Goal: Task Accomplishment & Management: Manage account settings

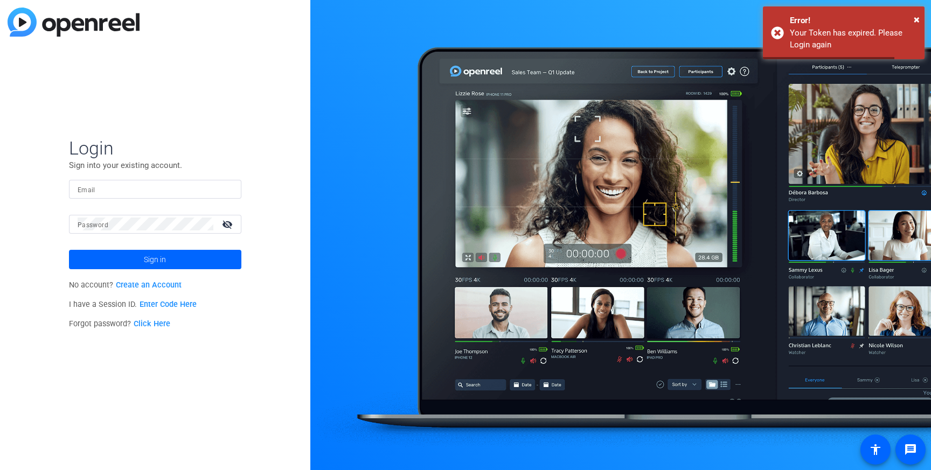
click at [156, 189] on input "Email" at bounding box center [155, 189] width 155 height 13
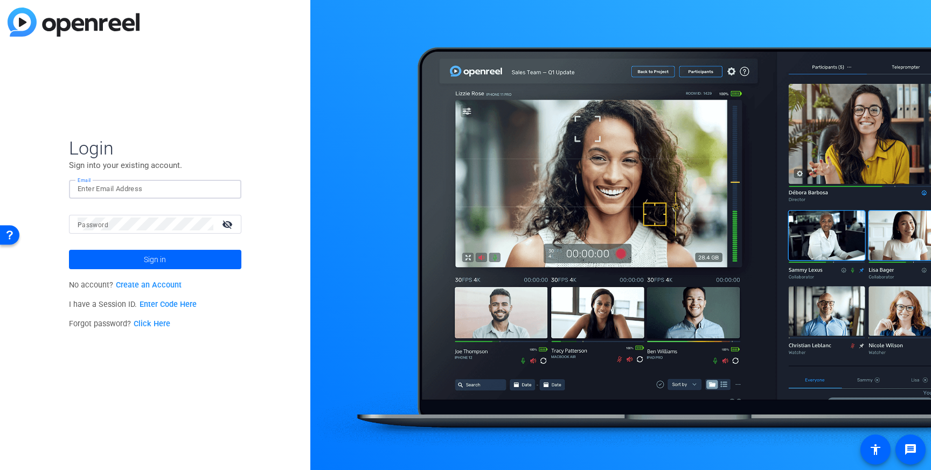
type input "y"
type input "[PERSON_NAME][EMAIL_ADDRESS][PERSON_NAME][DOMAIN_NAME]"
click at [128, 260] on span at bounding box center [155, 260] width 172 height 26
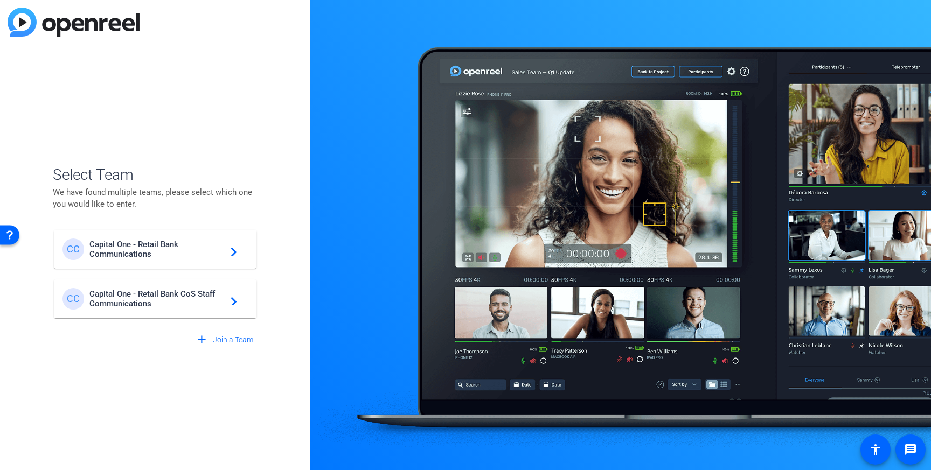
click at [131, 308] on div "CC Capital One - Retail Bank CoS Staff Communications navigate_next" at bounding box center [154, 299] width 185 height 22
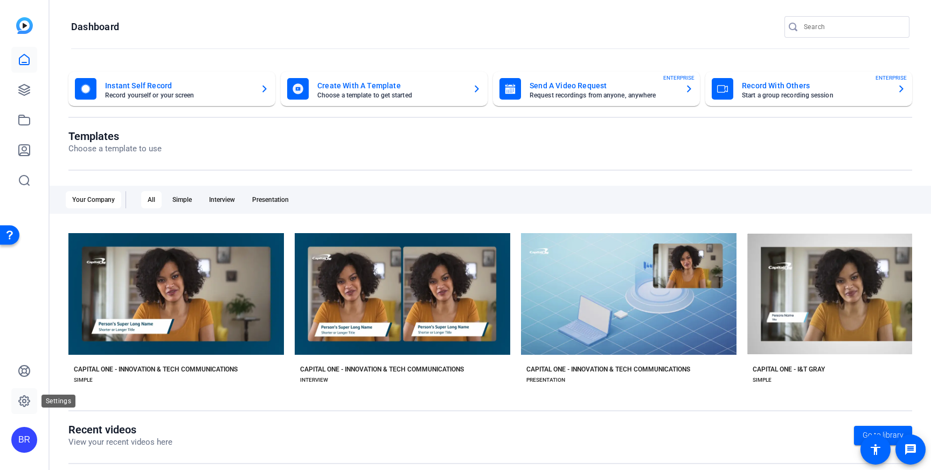
click at [28, 403] on icon at bounding box center [24, 401] width 11 height 11
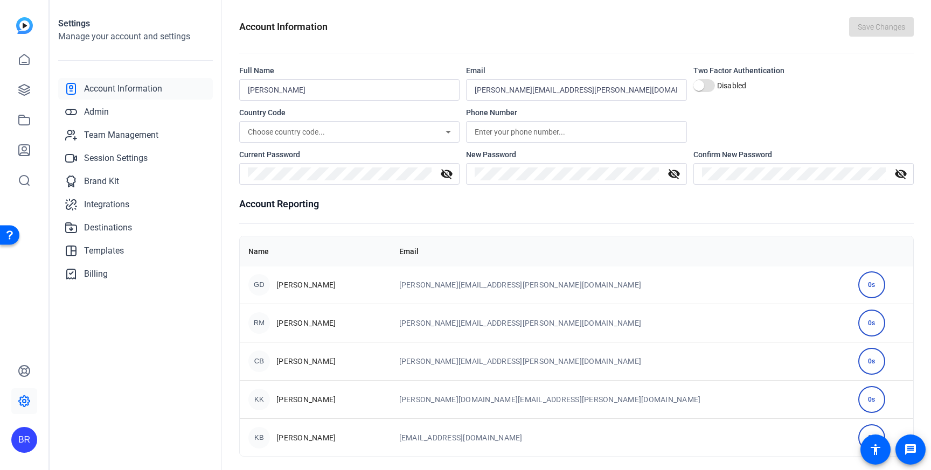
scroll to position [4, 0]
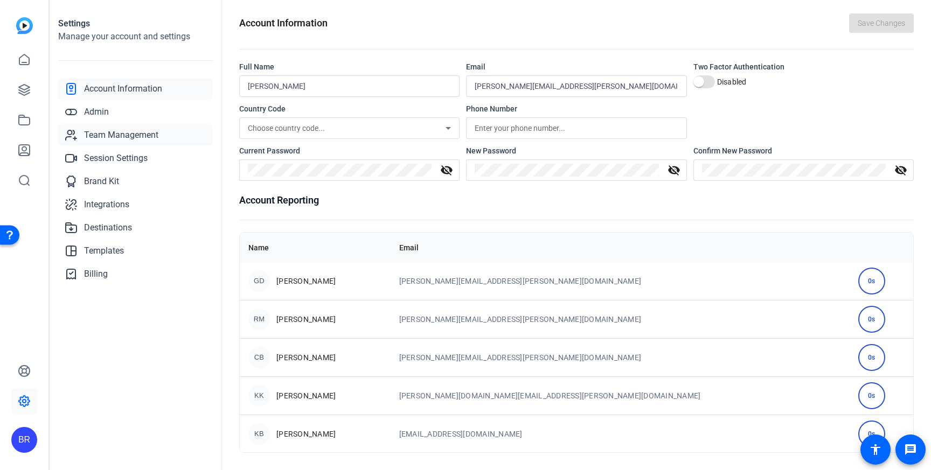
click at [97, 133] on span "Team Management" at bounding box center [121, 135] width 74 height 13
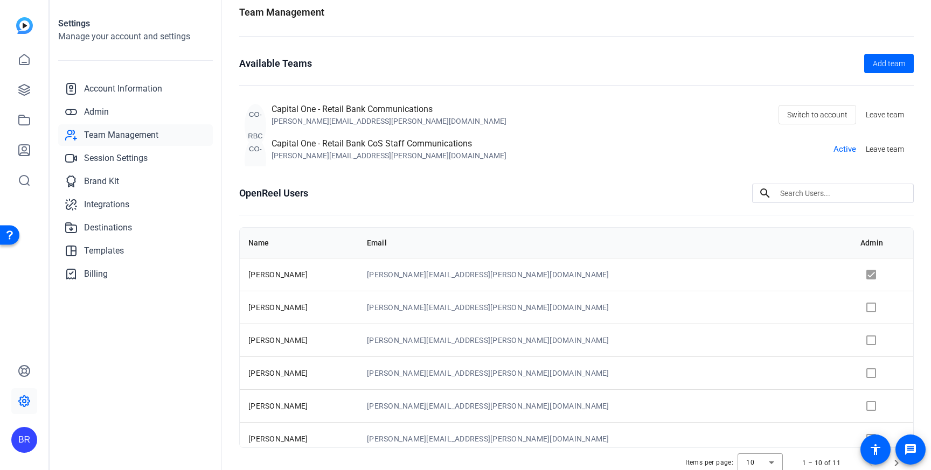
scroll to position [1, 0]
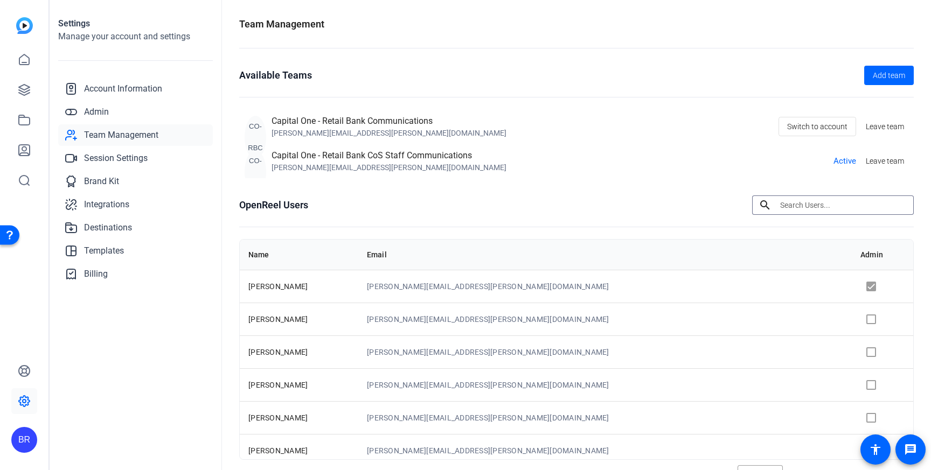
click at [794, 207] on input at bounding box center [842, 205] width 125 height 13
click at [798, 205] on input at bounding box center [842, 205] width 125 height 13
type input "a"
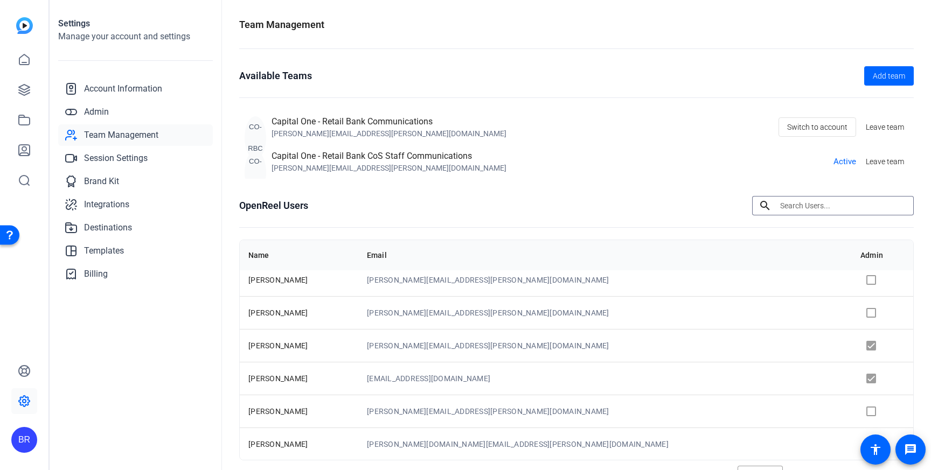
scroll to position [54, 0]
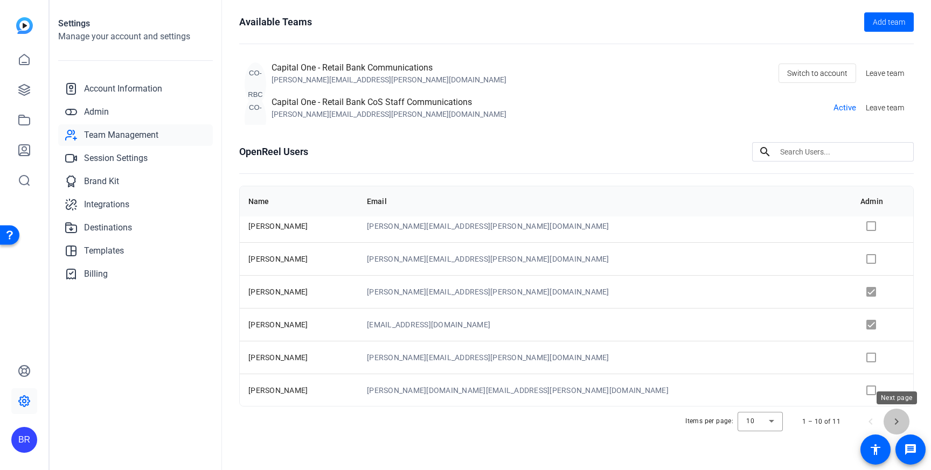
click at [892, 420] on span "Next page" at bounding box center [897, 422] width 26 height 26
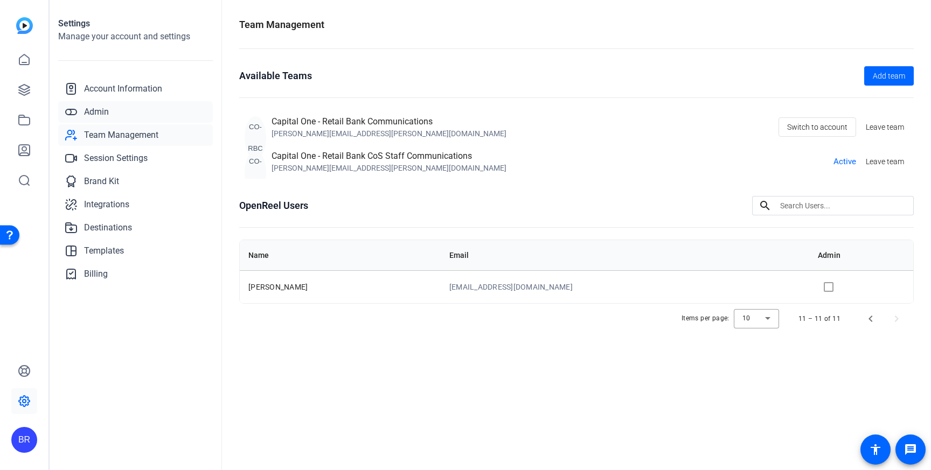
click at [108, 111] on span "Admin" at bounding box center [96, 112] width 25 height 13
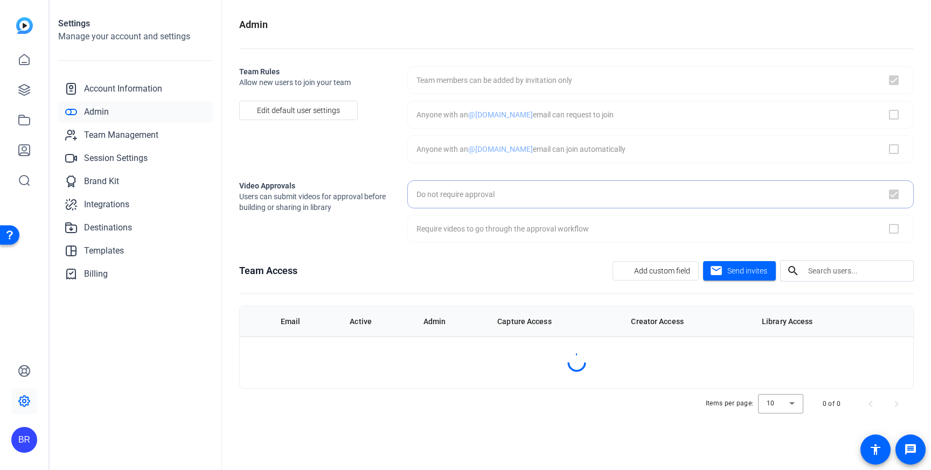
checkbox input "true"
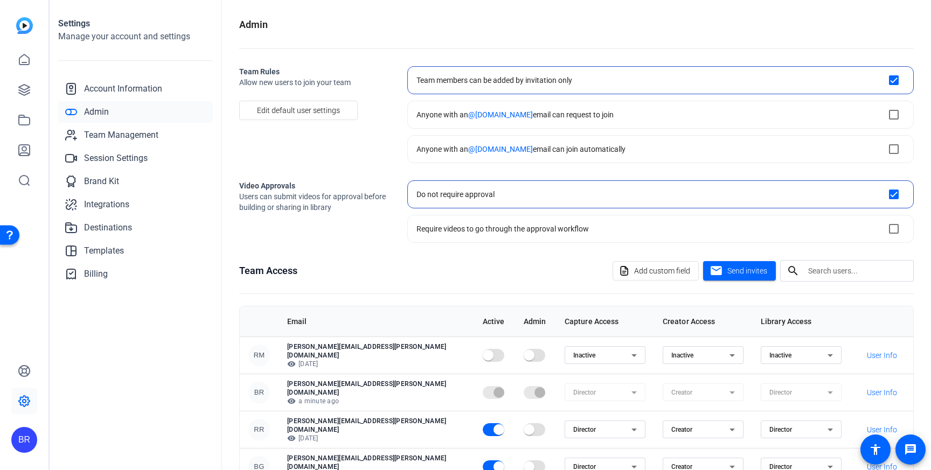
click at [823, 276] on input "text" at bounding box center [856, 271] width 97 height 13
click at [882, 352] on span "User Info" at bounding box center [882, 355] width 30 height 11
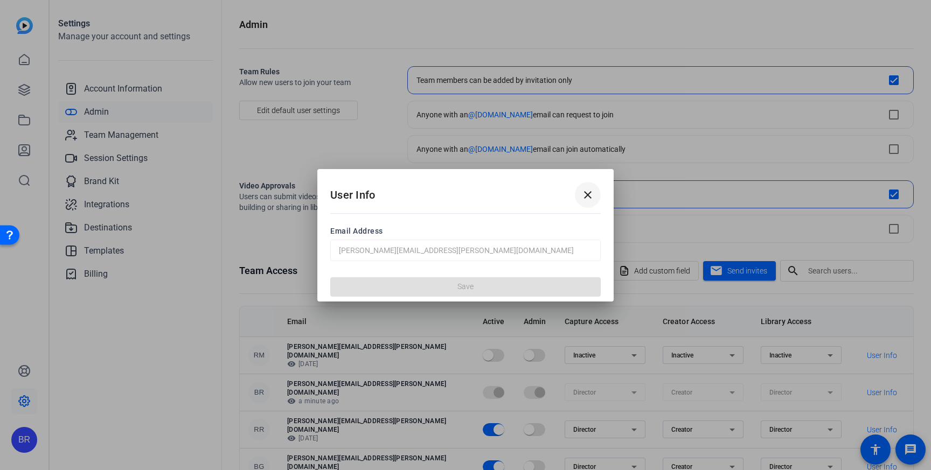
click at [590, 193] on mat-icon "close" at bounding box center [587, 195] width 13 height 13
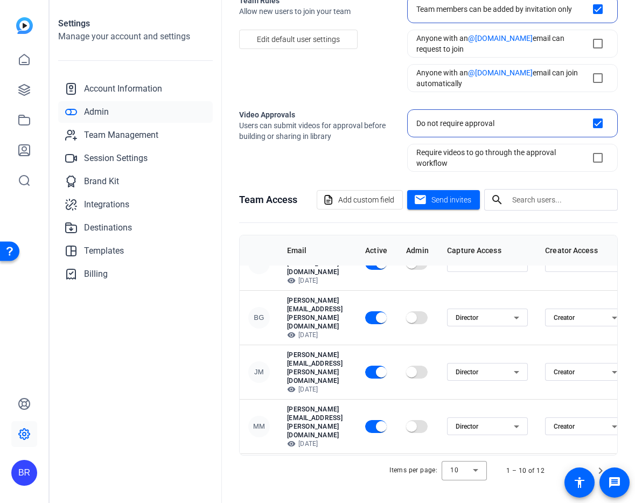
scroll to position [71, 0]
click at [106, 133] on span "Team Management" at bounding box center [121, 135] width 74 height 13
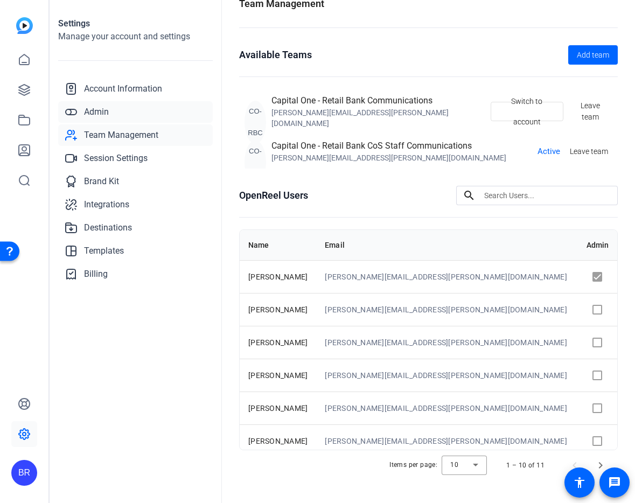
click at [100, 107] on span "Admin" at bounding box center [96, 112] width 25 height 13
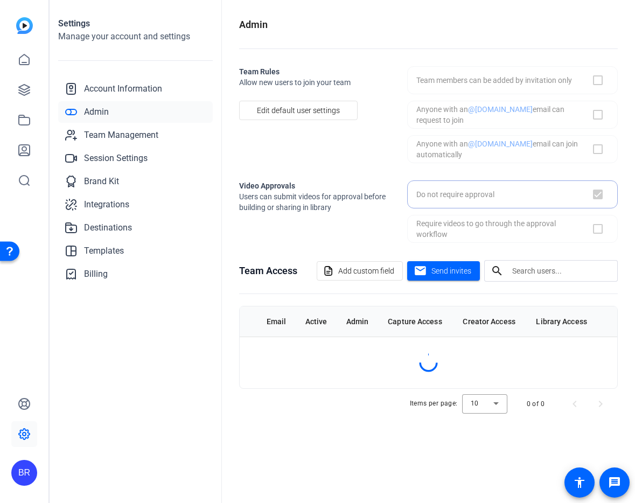
checkbox input "true"
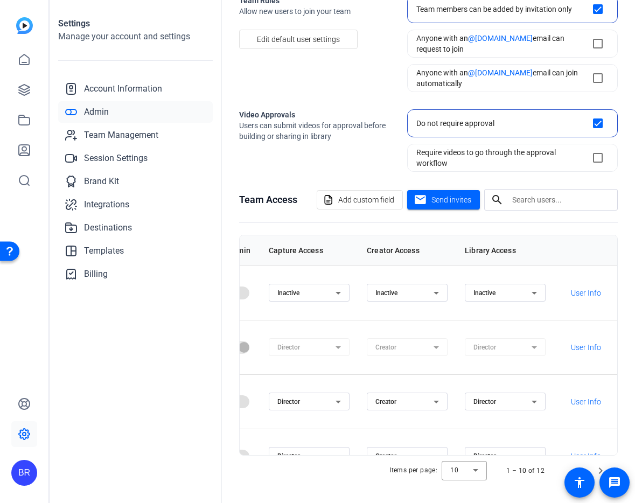
scroll to position [0, 229]
click at [583, 288] on span "User Info" at bounding box center [586, 293] width 30 height 11
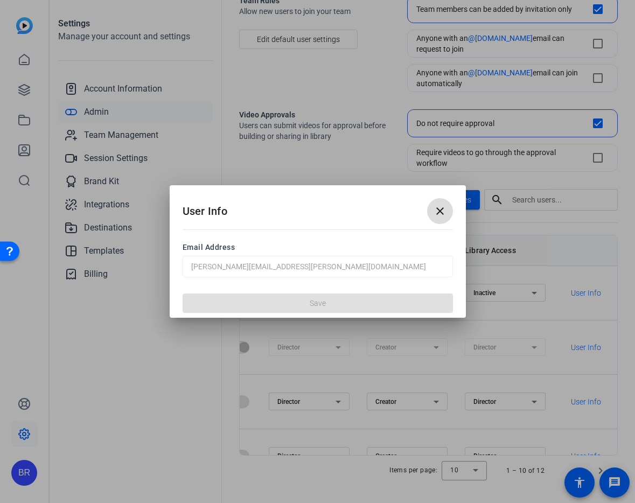
click at [440, 213] on mat-icon "close" at bounding box center [440, 211] width 13 height 13
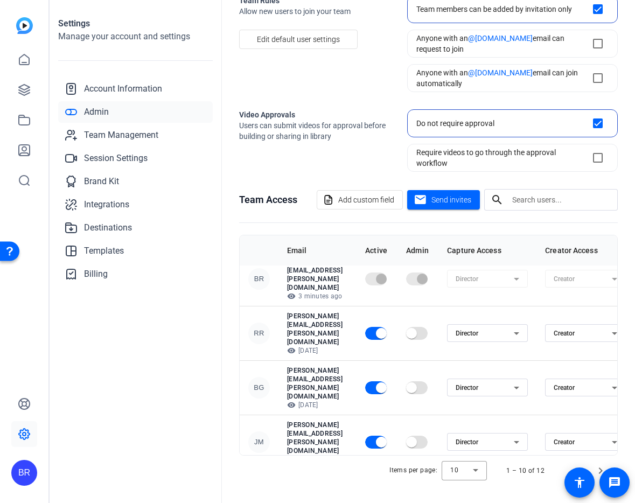
scroll to position [64, 0]
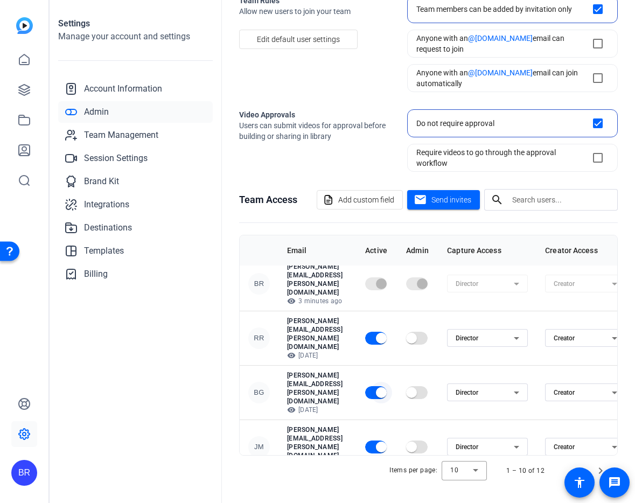
click at [387, 387] on span "button" at bounding box center [381, 392] width 11 height 11
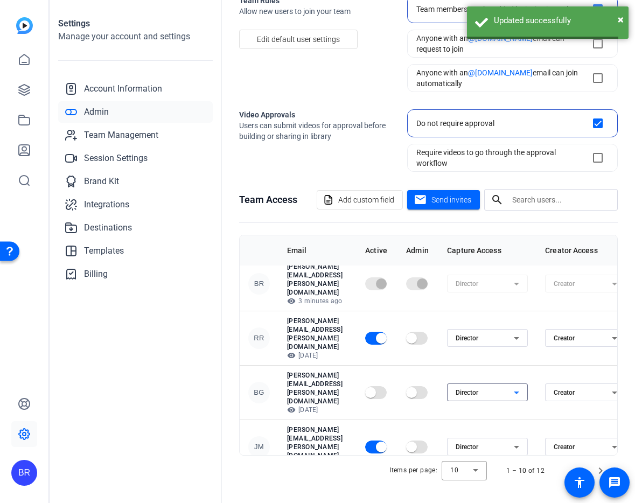
click at [514, 386] on div "Director" at bounding box center [485, 392] width 58 height 13
click at [526, 356] on span "Inactive" at bounding box center [519, 355] width 24 height 13
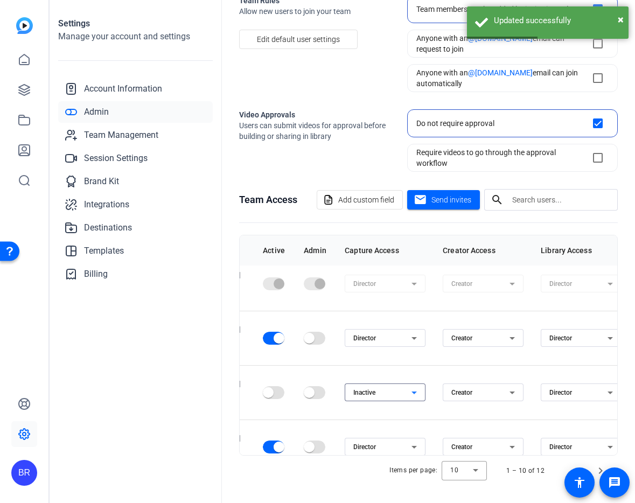
scroll to position [64, 107]
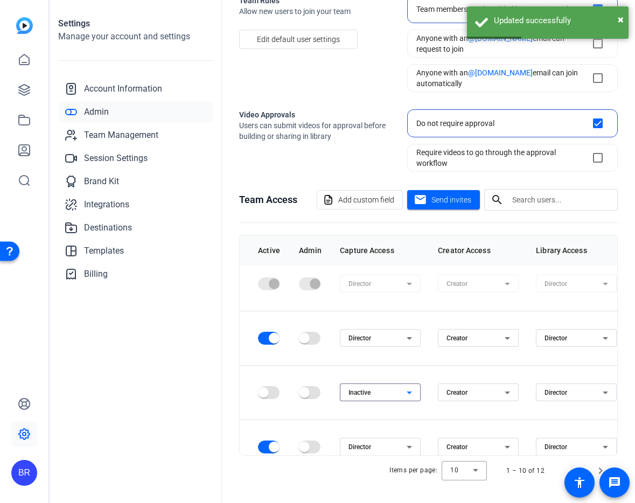
click at [505, 386] on div "Creator" at bounding box center [476, 392] width 58 height 13
click at [506, 356] on span "Inactive" at bounding box center [510, 355] width 24 height 13
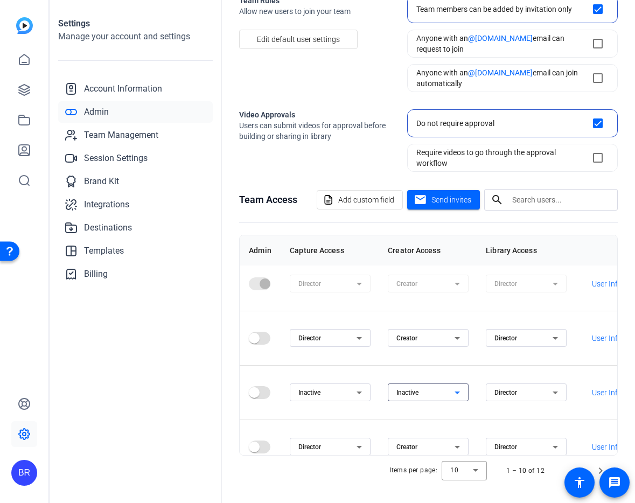
scroll to position [64, 177]
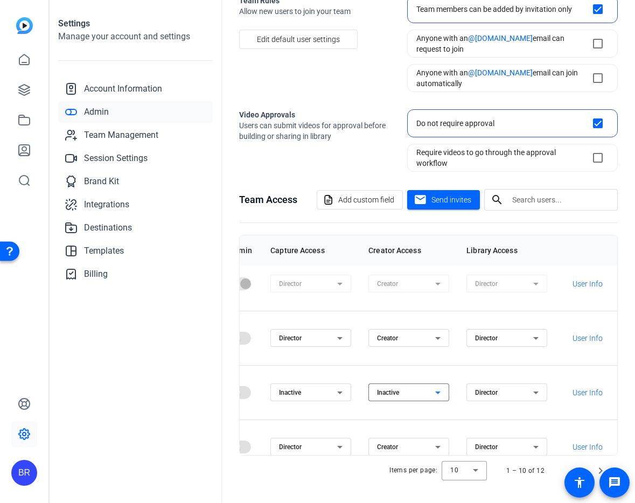
click at [539, 384] on div "Director" at bounding box center [507, 393] width 64 height 18
click at [527, 359] on span "Inactive" at bounding box center [538, 355] width 24 height 13
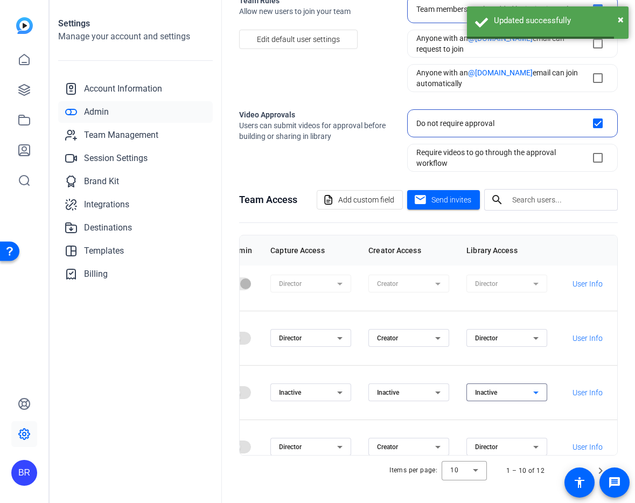
scroll to position [64, 0]
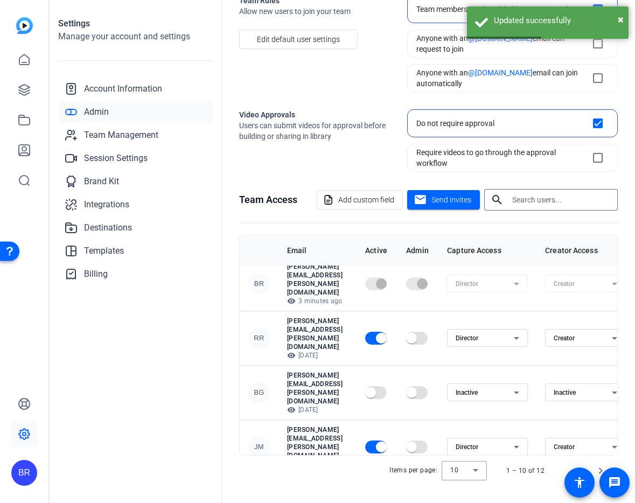
click at [514, 200] on input "text" at bounding box center [560, 199] width 97 height 13
click at [368, 200] on span "Add custom field" at bounding box center [366, 200] width 56 height 20
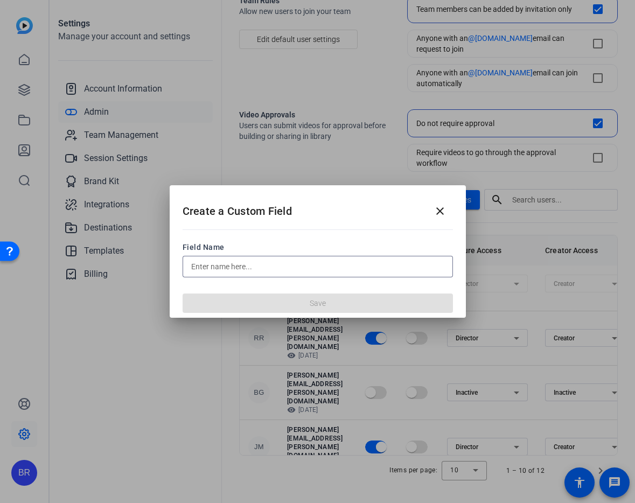
click at [237, 263] on input "text" at bounding box center [317, 266] width 253 height 13
click at [436, 215] on mat-icon "close" at bounding box center [440, 211] width 13 height 13
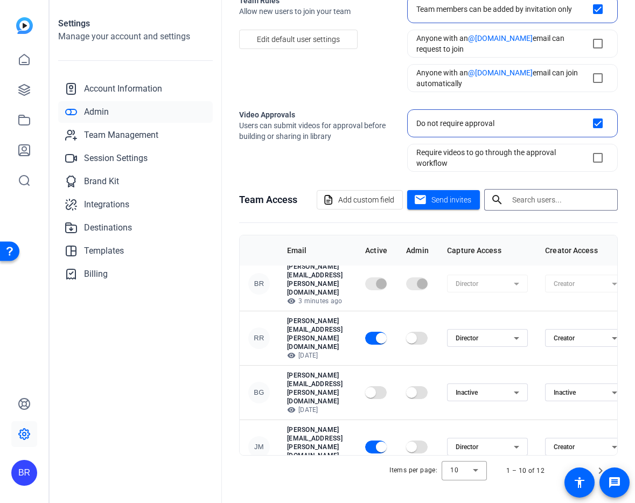
click at [530, 196] on input "text" at bounding box center [560, 199] width 97 height 13
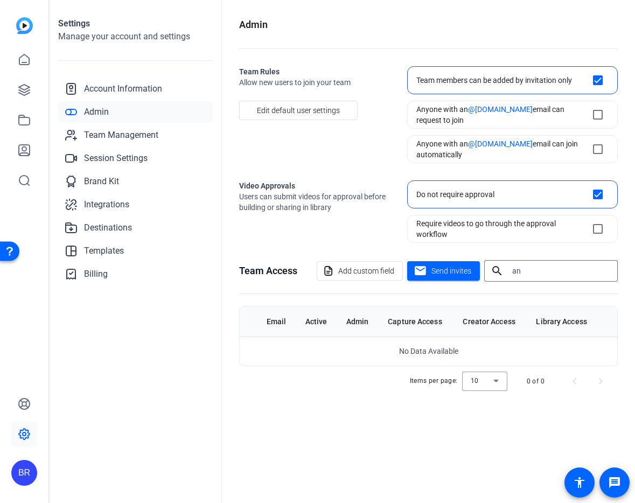
type input "a"
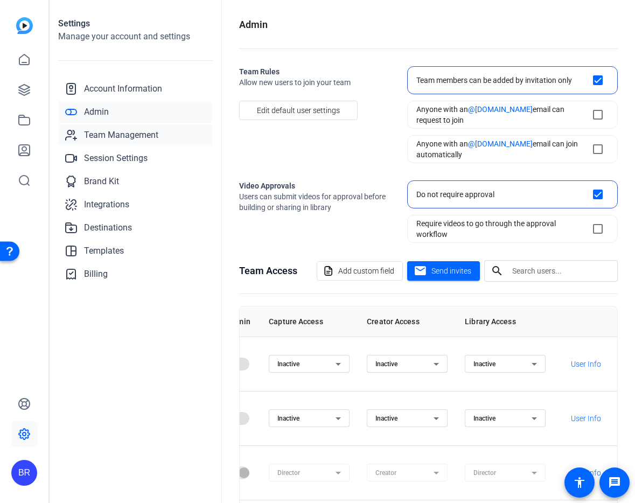
click at [109, 135] on span "Team Management" at bounding box center [121, 135] width 74 height 13
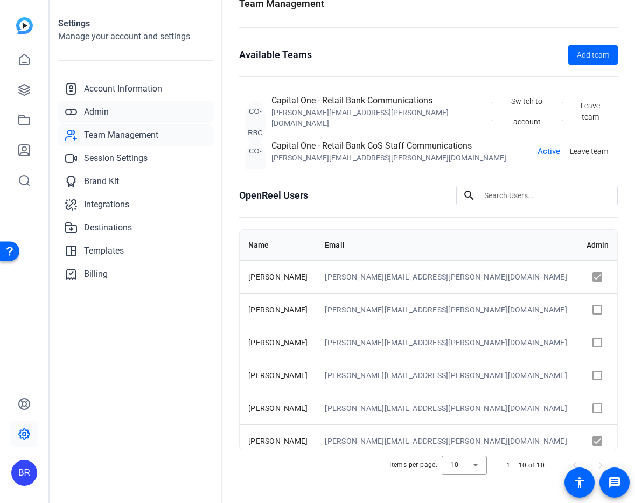
click at [101, 108] on span "Admin" at bounding box center [96, 112] width 25 height 13
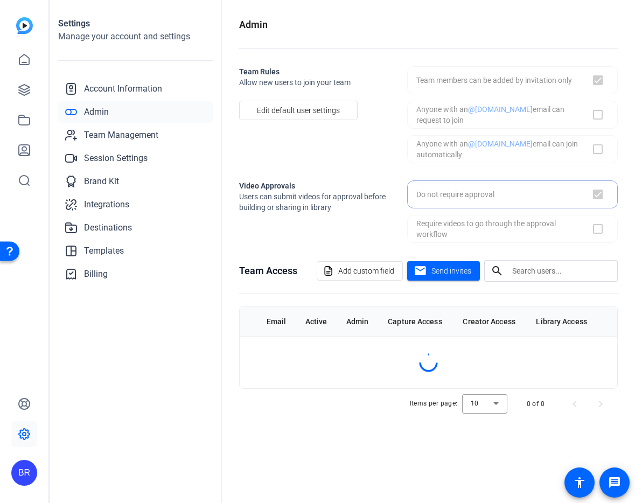
checkbox input "true"
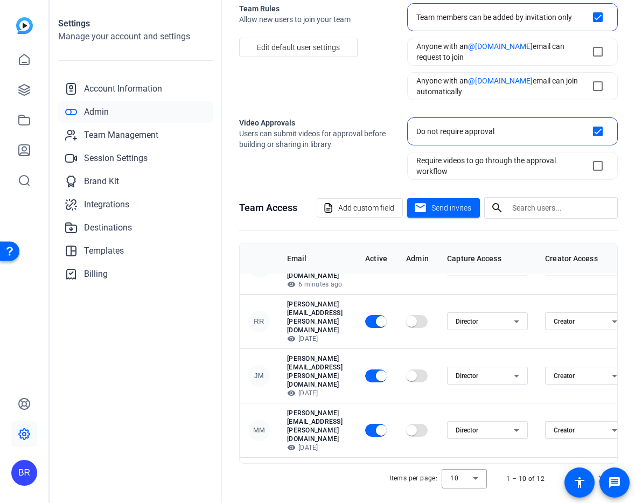
scroll to position [71, 0]
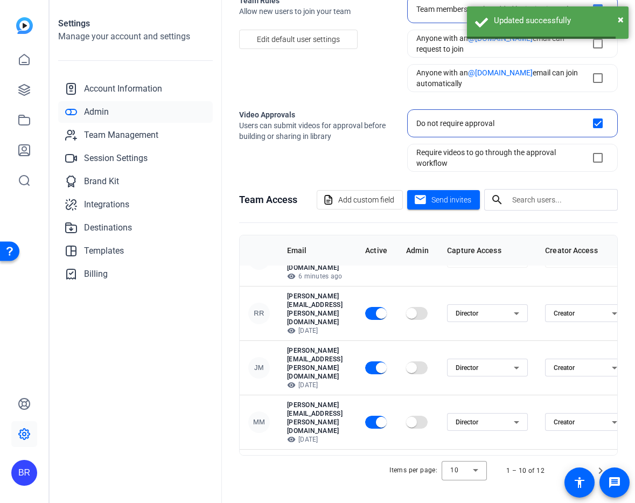
click at [514, 411] on span "Inactive" at bounding box center [519, 412] width 24 height 13
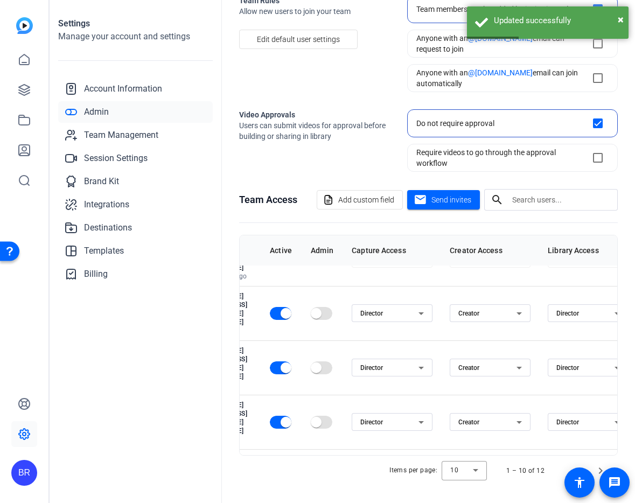
scroll to position [143, 102]
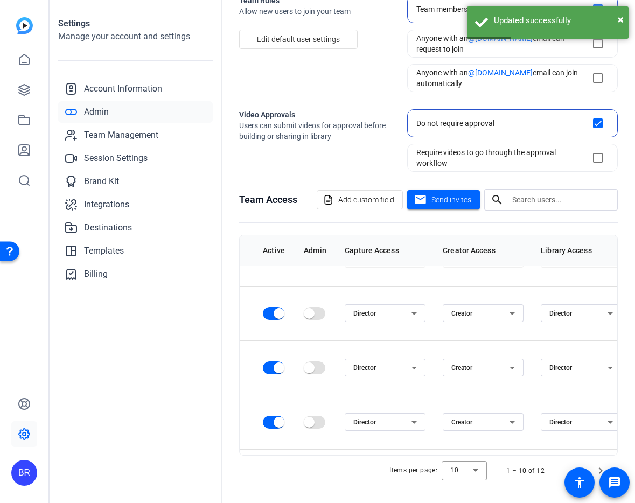
click at [504, 408] on span "Inactive" at bounding box center [515, 412] width 24 height 13
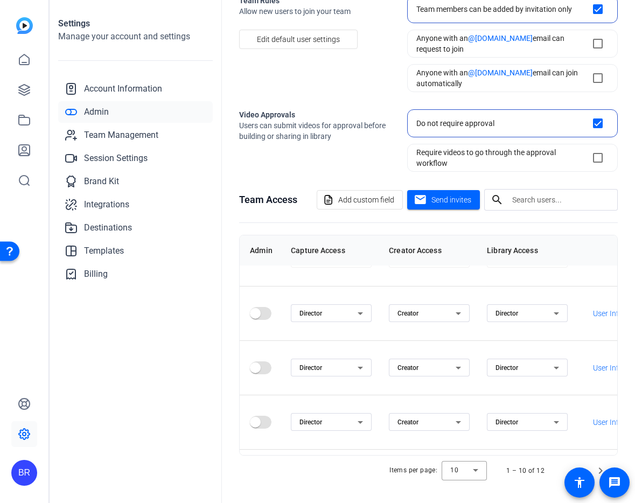
scroll to position [143, 193]
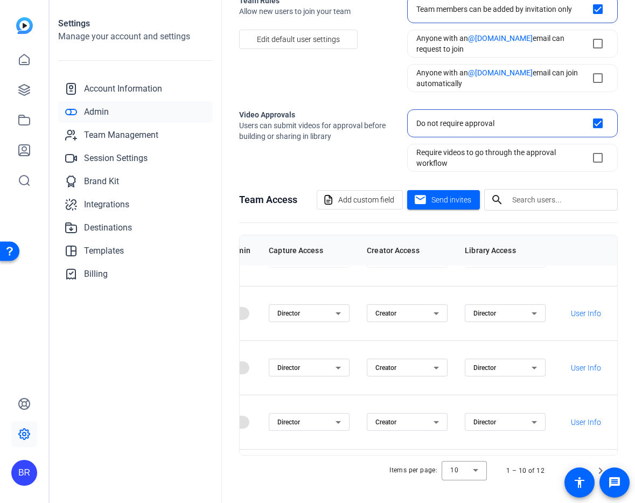
click at [512, 411] on span "Inactive" at bounding box center [522, 412] width 24 height 13
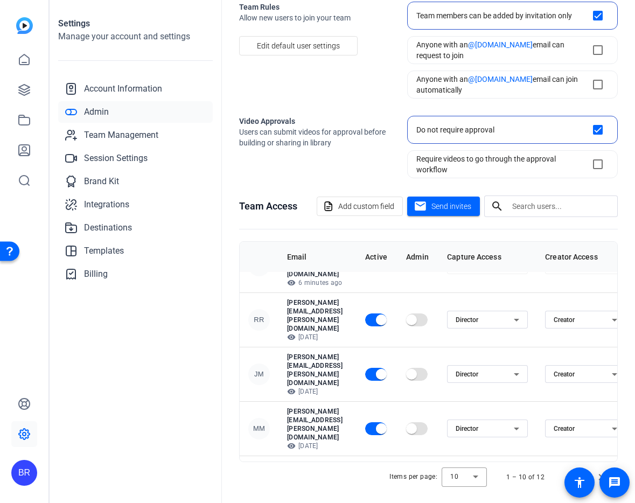
scroll to position [71, 0]
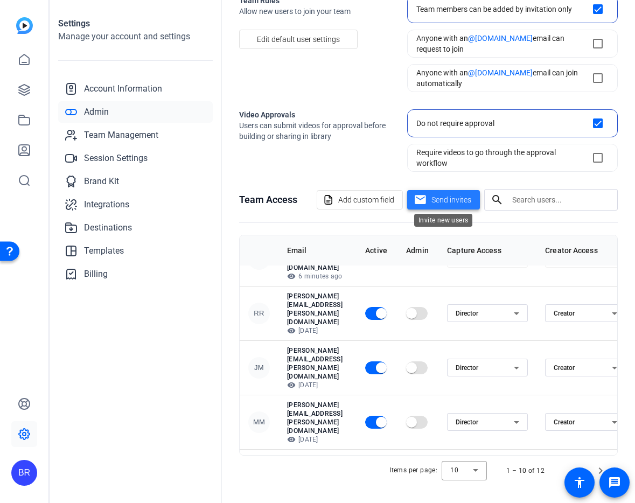
click at [435, 198] on span "Send invites" at bounding box center [452, 199] width 40 height 11
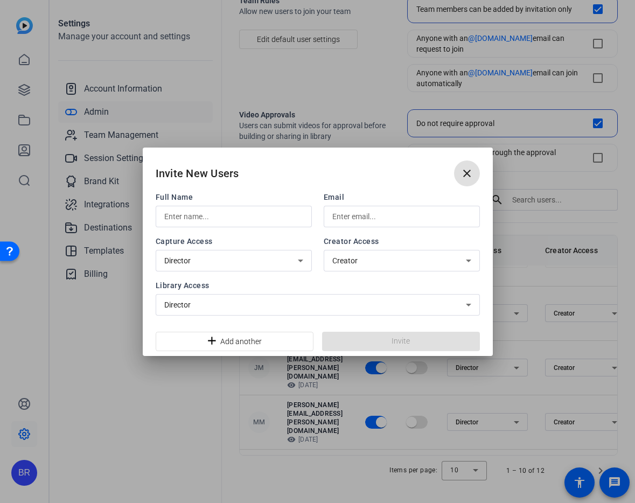
click at [195, 214] on input "text" at bounding box center [233, 216] width 139 height 13
click at [204, 216] on input "Angel" at bounding box center [233, 216] width 139 height 13
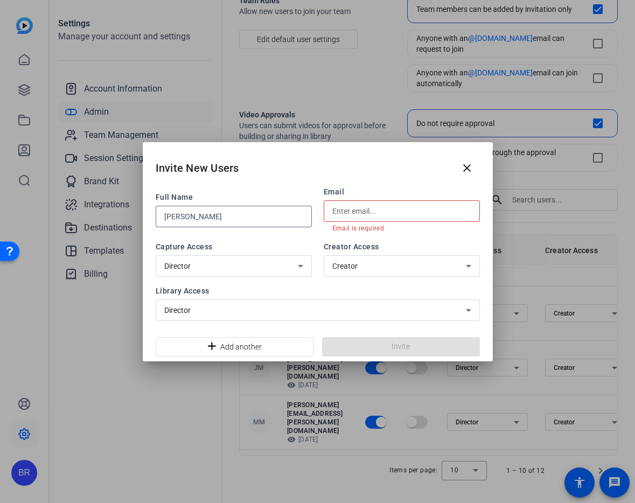
type input "[PERSON_NAME]"
click at [346, 205] on input "text" at bounding box center [401, 211] width 139 height 13
paste input "[EMAIL_ADDRESS][PERSON_NAME][DOMAIN_NAME]"
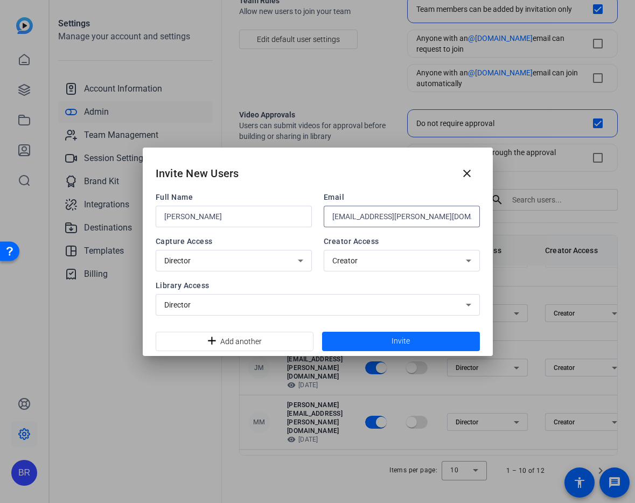
type input "[EMAIL_ADDRESS][PERSON_NAME][DOMAIN_NAME]"
click at [392, 340] on span "Invite" at bounding box center [401, 341] width 18 height 11
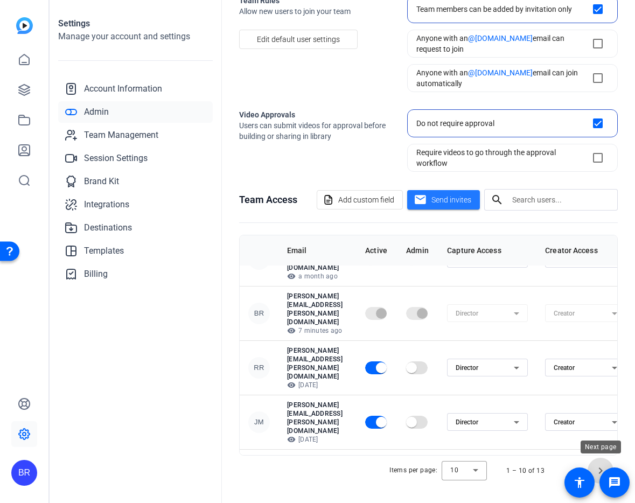
click at [601, 466] on span "Next page" at bounding box center [601, 471] width 26 height 26
